Goal: Task Accomplishment & Management: Manage account settings

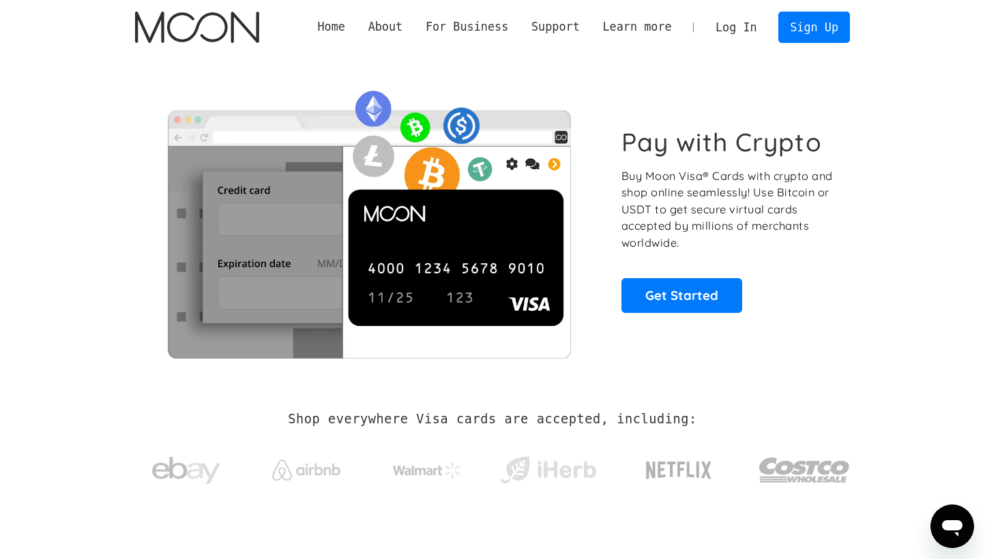
click at [746, 31] on link "Log In" at bounding box center [736, 27] width 64 height 30
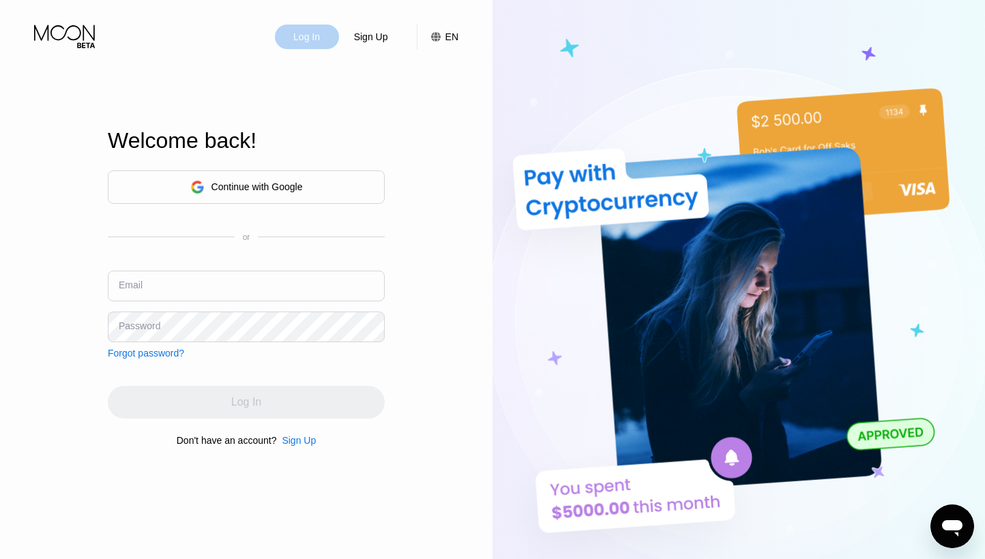
click at [300, 38] on div "Log In" at bounding box center [306, 37] width 29 height 14
click at [156, 286] on input "text" at bounding box center [246, 286] width 277 height 31
click at [227, 183] on div "Continue with Google" at bounding box center [256, 186] width 91 height 11
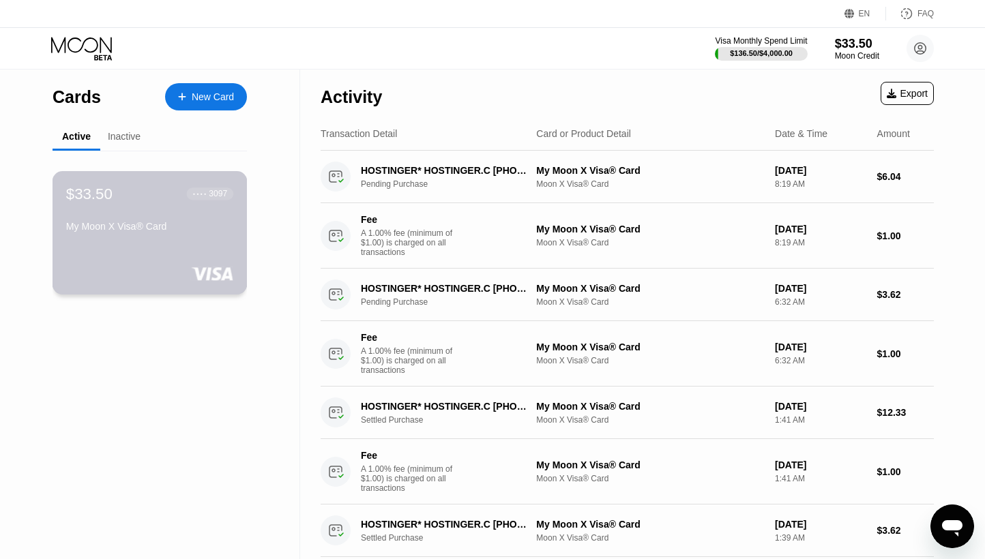
click at [167, 237] on div "My Moon X Visa® Card" at bounding box center [149, 229] width 167 height 16
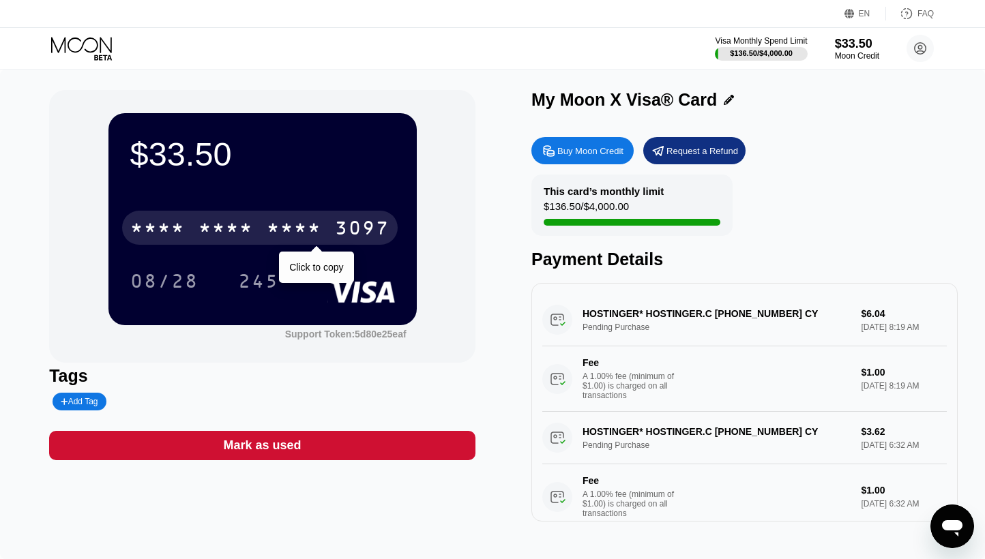
click at [282, 221] on div "* * * * * * * * * * * * 3097" at bounding box center [259, 228] width 275 height 34
